Goal: Task Accomplishment & Management: Use online tool/utility

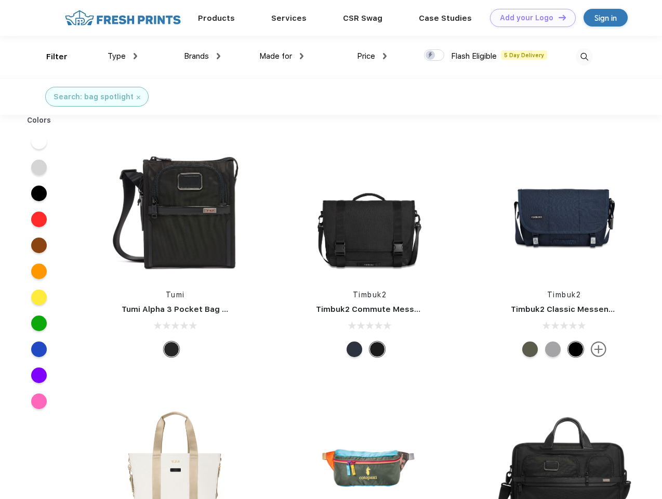
click at [529, 18] on link "Add your Logo Design Tool" at bounding box center [533, 18] width 86 height 18
click at [0, 0] on div "Design Tool" at bounding box center [0, 0] width 0 height 0
click at [558, 17] on link "Add your Logo Design Tool" at bounding box center [533, 18] width 86 height 18
click at [50, 57] on div "Filter" at bounding box center [56, 57] width 21 height 12
click at [123, 56] on span "Type" at bounding box center [117, 55] width 18 height 9
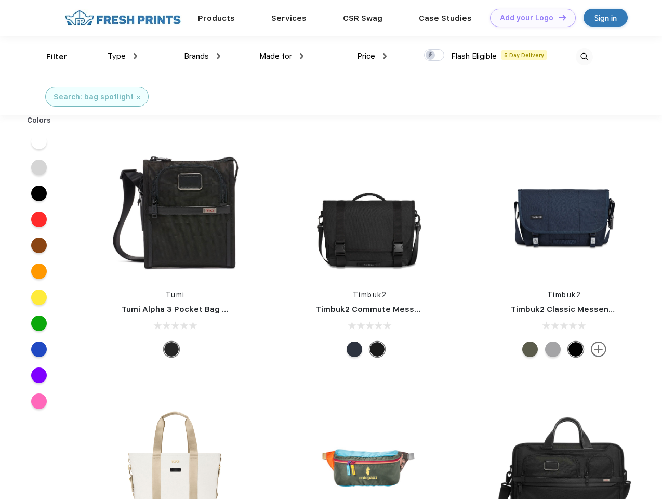
click at [202, 56] on span "Brands" at bounding box center [196, 55] width 25 height 9
click at [282, 56] on span "Made for" at bounding box center [275, 55] width 33 height 9
click at [372, 56] on span "Price" at bounding box center [366, 55] width 18 height 9
click at [435, 56] on div at bounding box center [434, 54] width 20 height 11
click at [431, 56] on input "checkbox" at bounding box center [427, 52] width 7 height 7
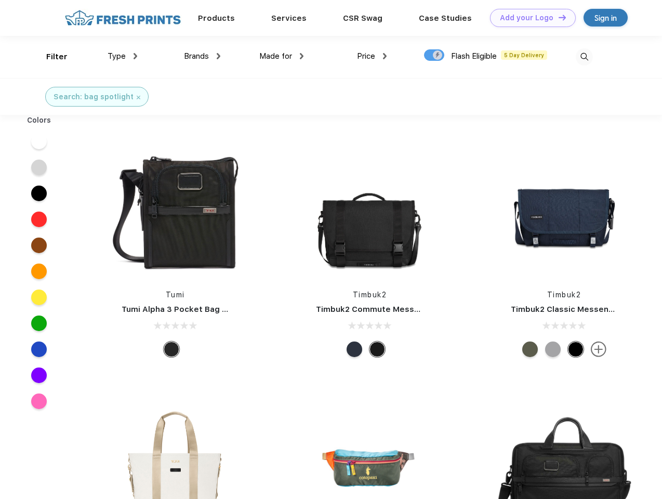
click at [584, 57] on img at bounding box center [584, 56] width 17 height 17
